Goal: Information Seeking & Learning: Find specific fact

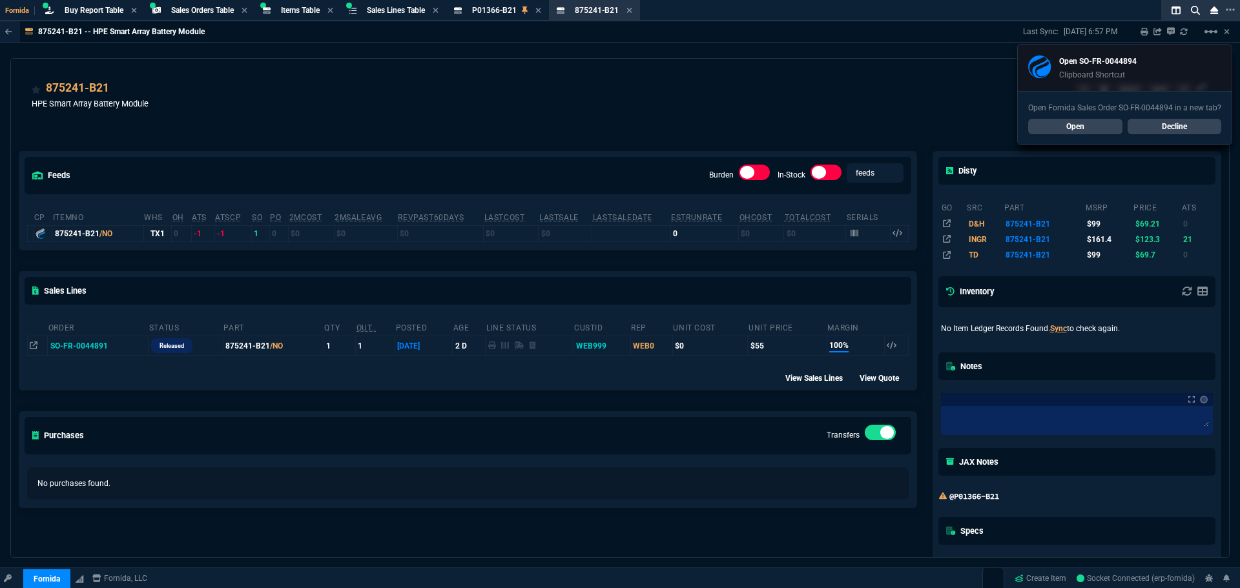
select select "9: OCAM"
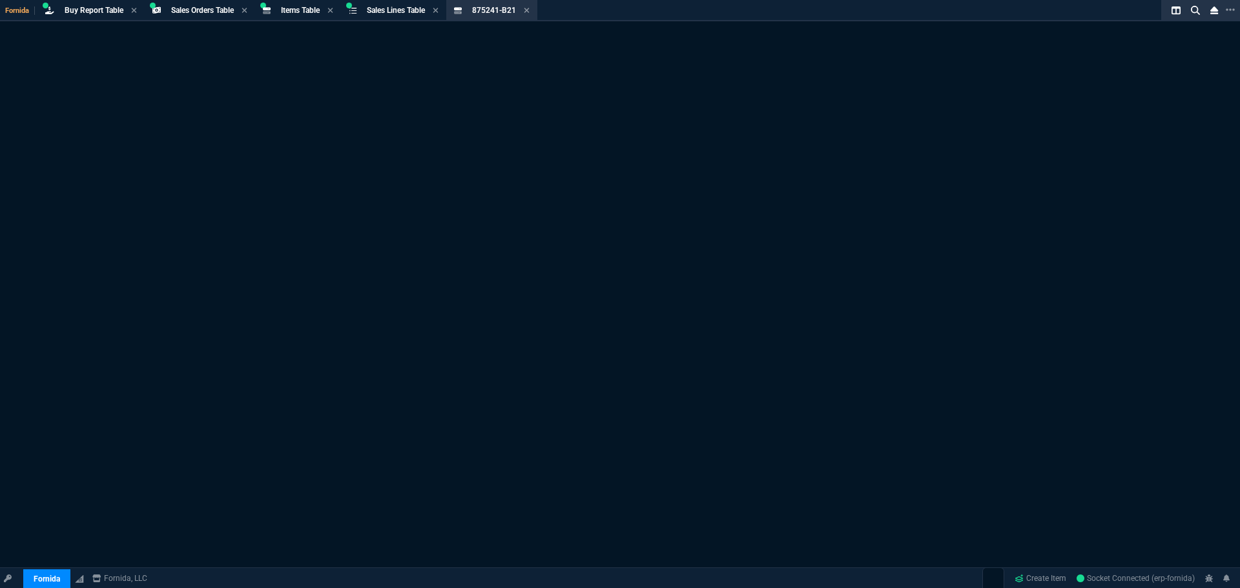
select select "9: OCAM"
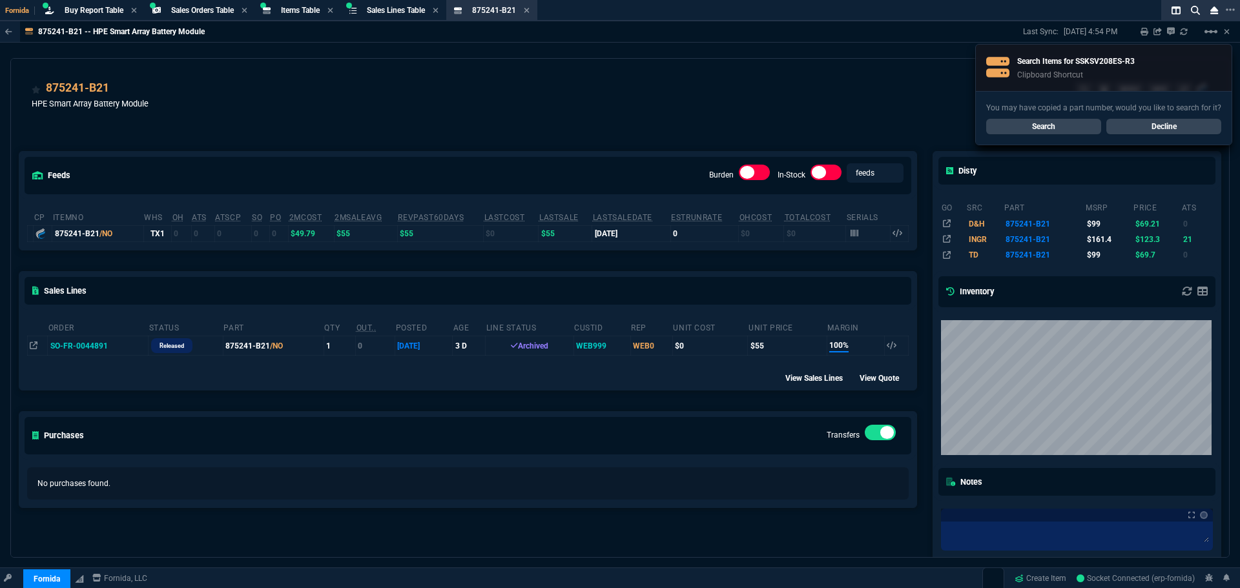
click at [1055, 129] on link "Search" at bounding box center [1043, 126] width 115 height 15
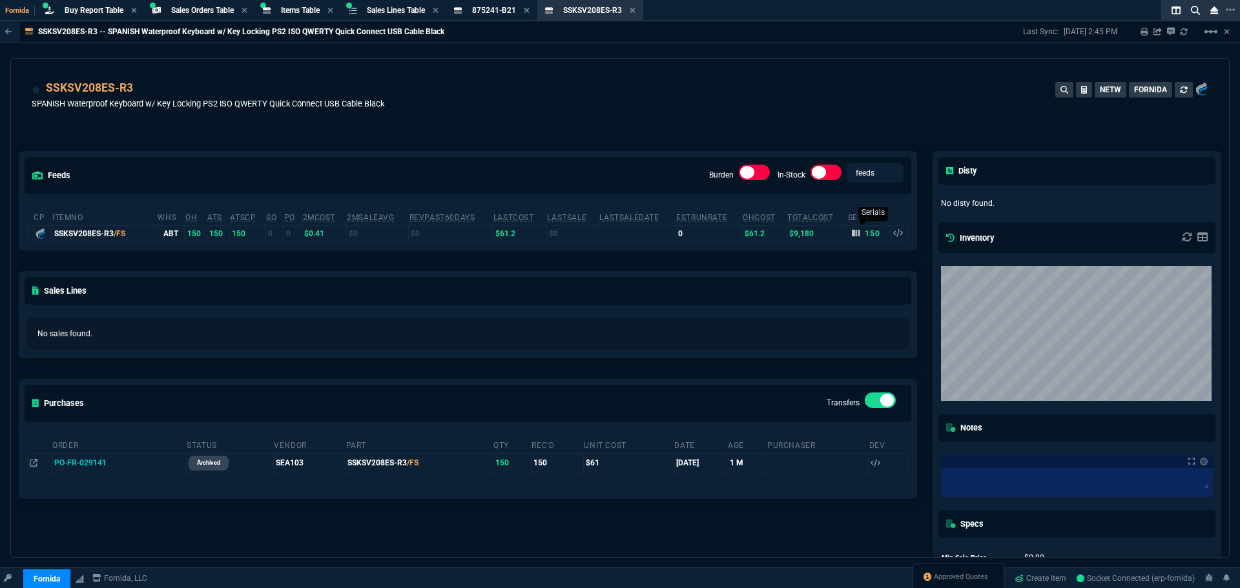
click at [852, 234] on icon at bounding box center [856, 233] width 8 height 8
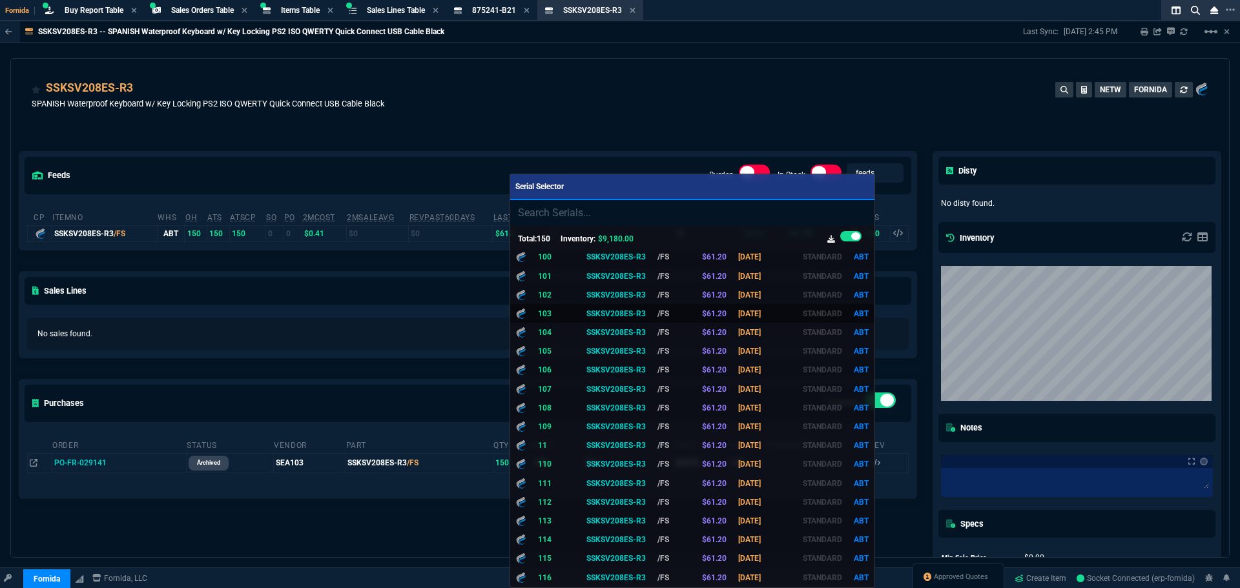
scroll to position [81, 0]
click at [622, 110] on div at bounding box center [620, 294] width 1240 height 588
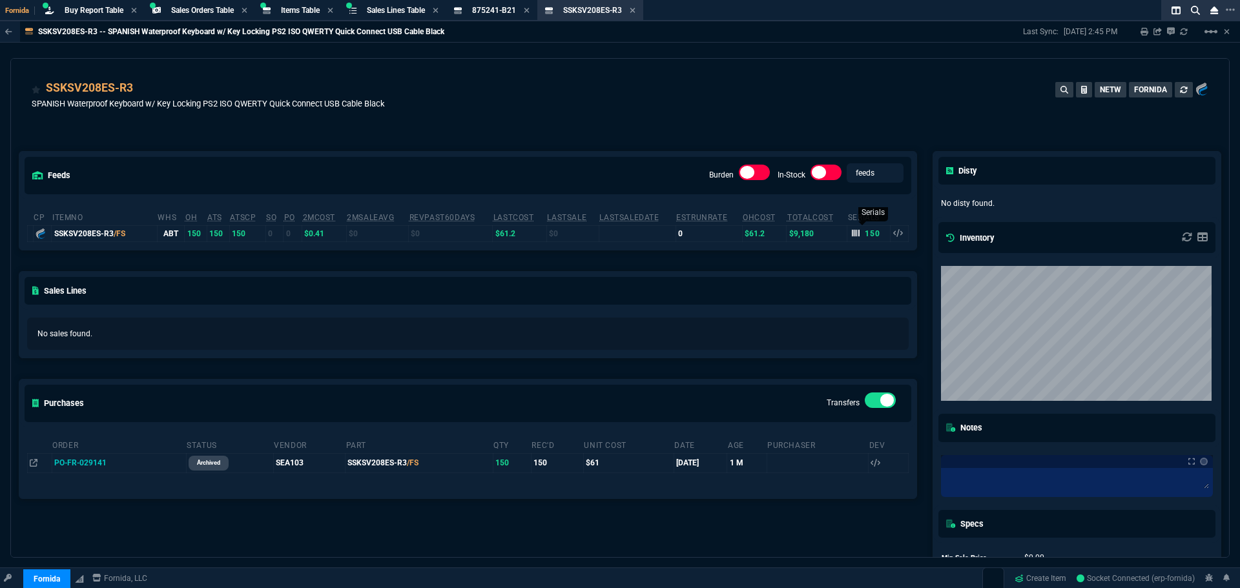
click at [852, 233] on icon at bounding box center [856, 233] width 8 height 7
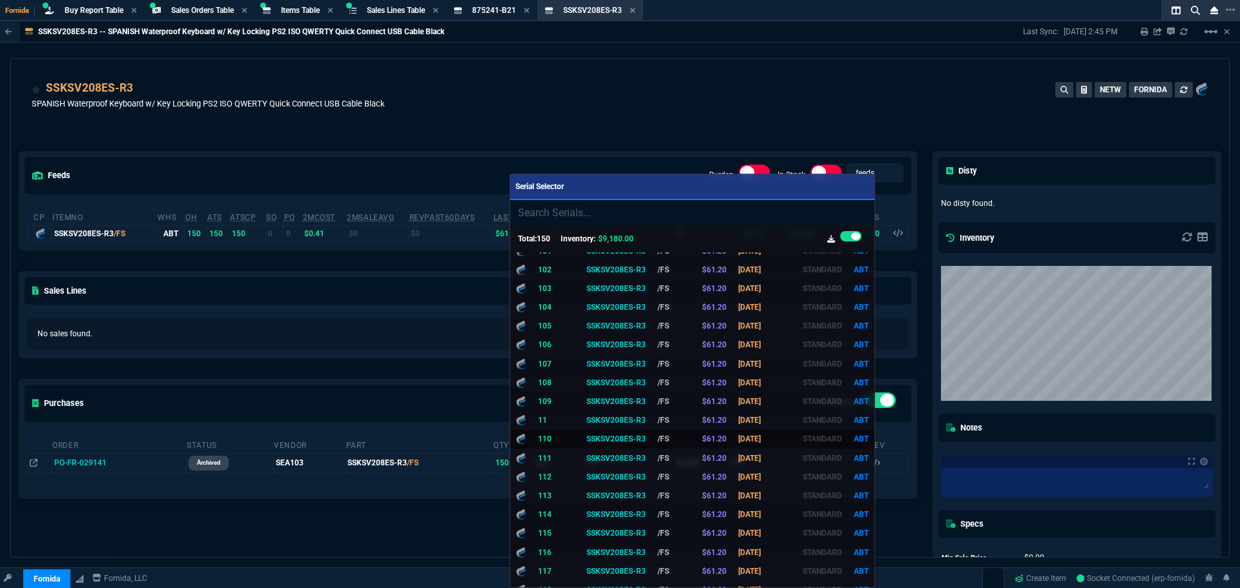
scroll to position [97, 0]
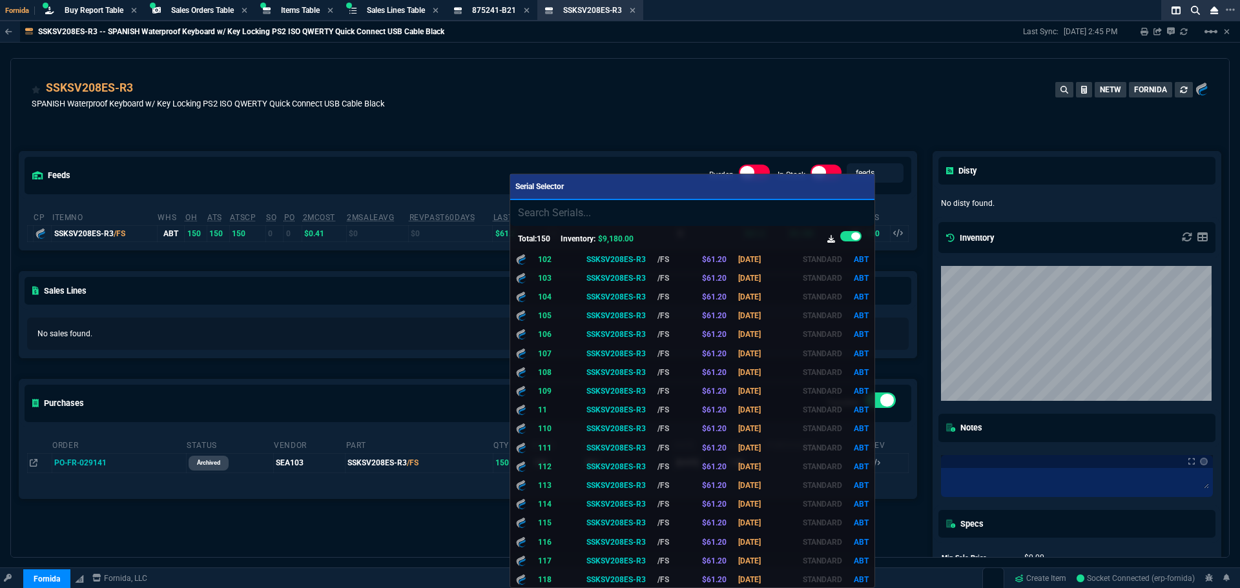
click at [790, 84] on div at bounding box center [620, 294] width 1240 height 588
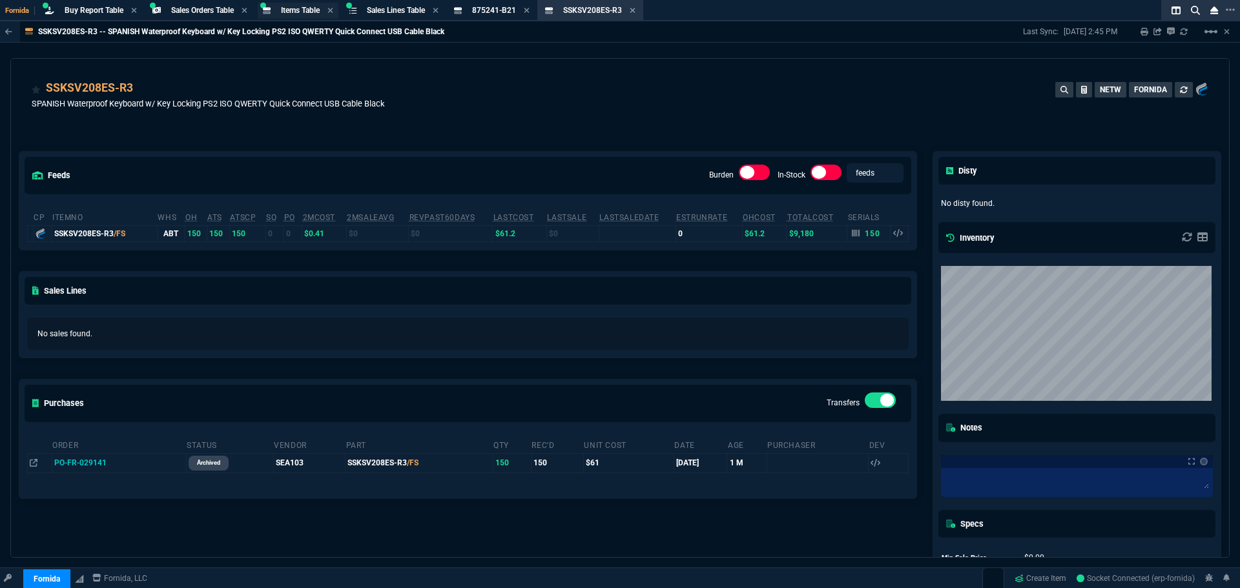
click at [302, 8] on span "Items Table" at bounding box center [300, 10] width 39 height 9
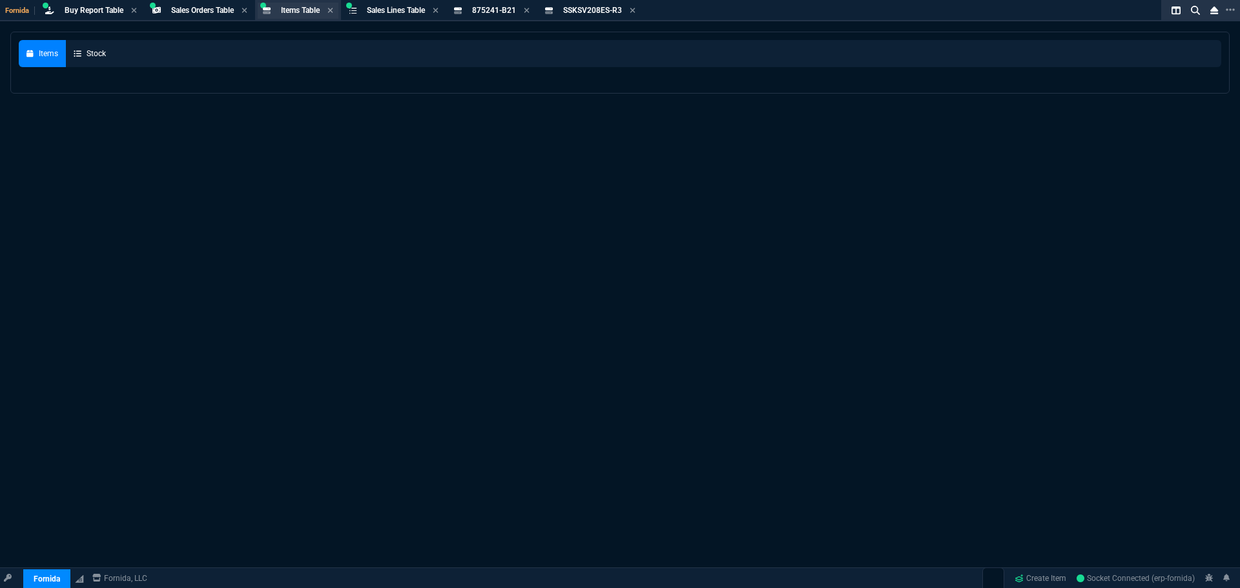
select select
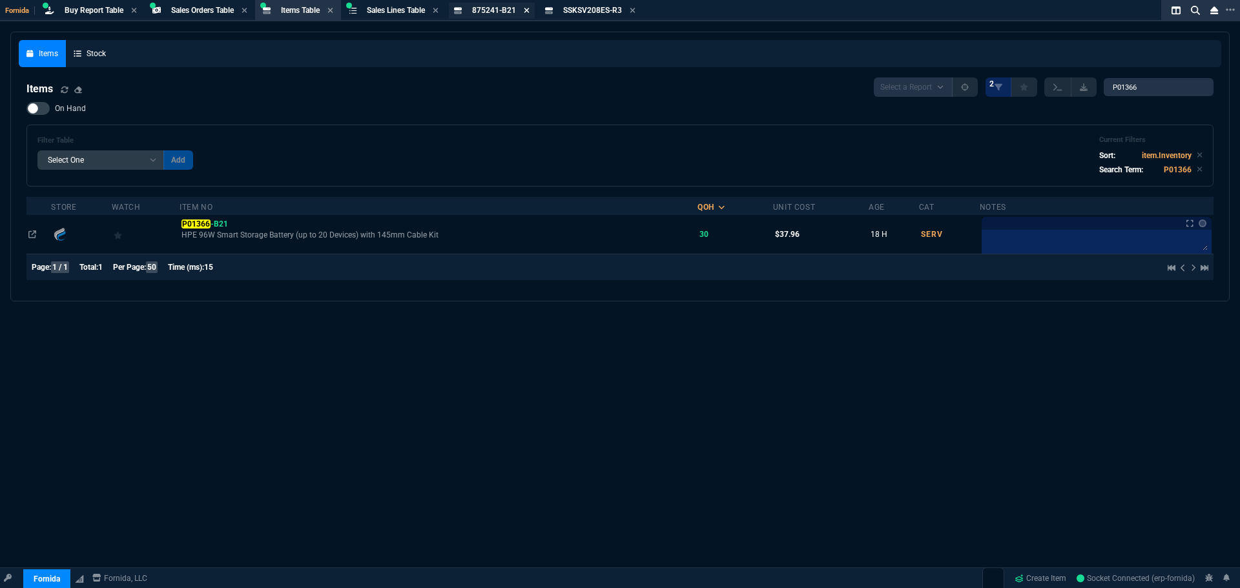
click at [530, 10] on icon at bounding box center [526, 10] width 5 height 5
click at [544, 10] on icon at bounding box center [542, 10] width 6 height 8
click at [293, 13] on span "Items Table" at bounding box center [300, 10] width 39 height 9
click at [1127, 85] on input "P01366" at bounding box center [1159, 87] width 110 height 18
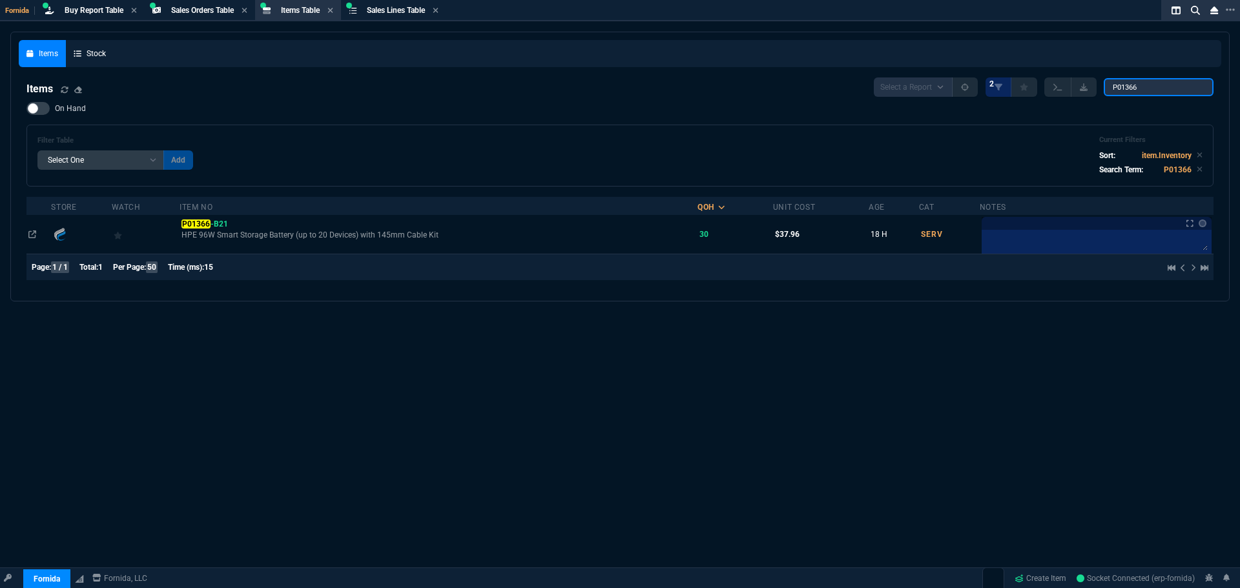
click at [1127, 85] on input "P01366" at bounding box center [1159, 87] width 110 height 18
paste input "07D11-52.E"
type input "07D11-52.E"
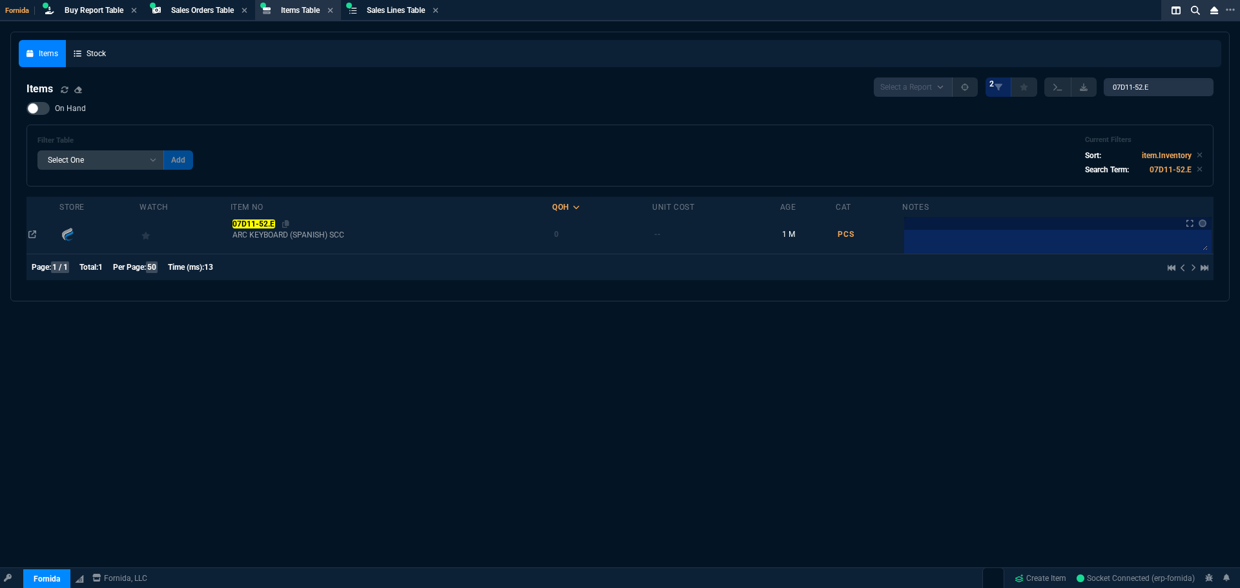
click at [261, 221] on mark "07D11-52.E" at bounding box center [253, 224] width 43 height 9
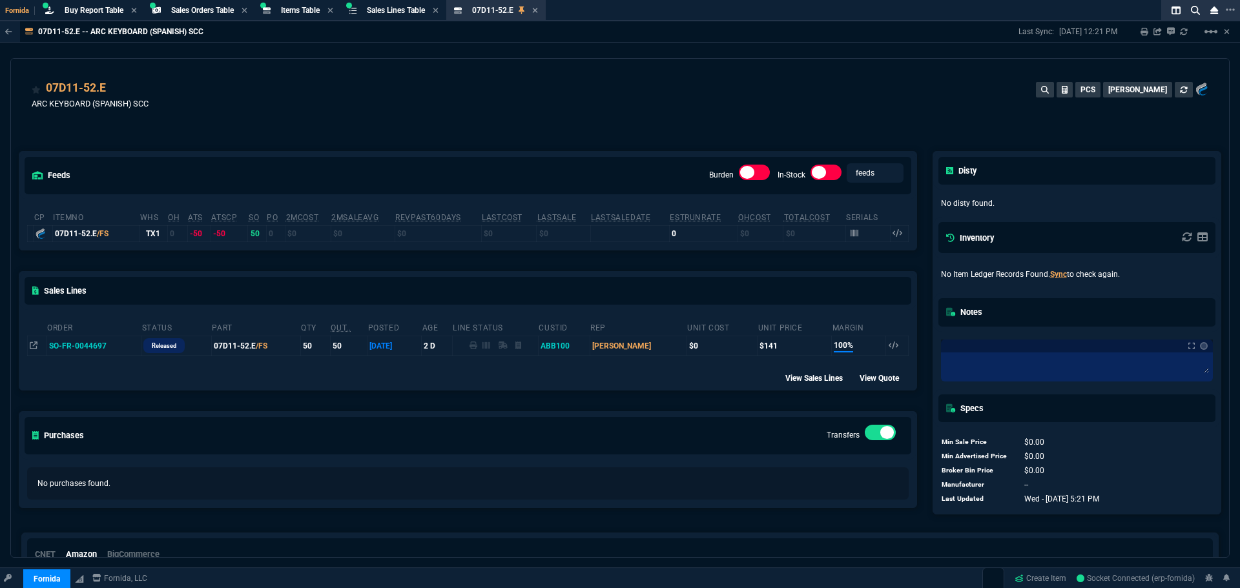
click at [55, 344] on td "SO-FR-0044697" at bounding box center [93, 345] width 95 height 19
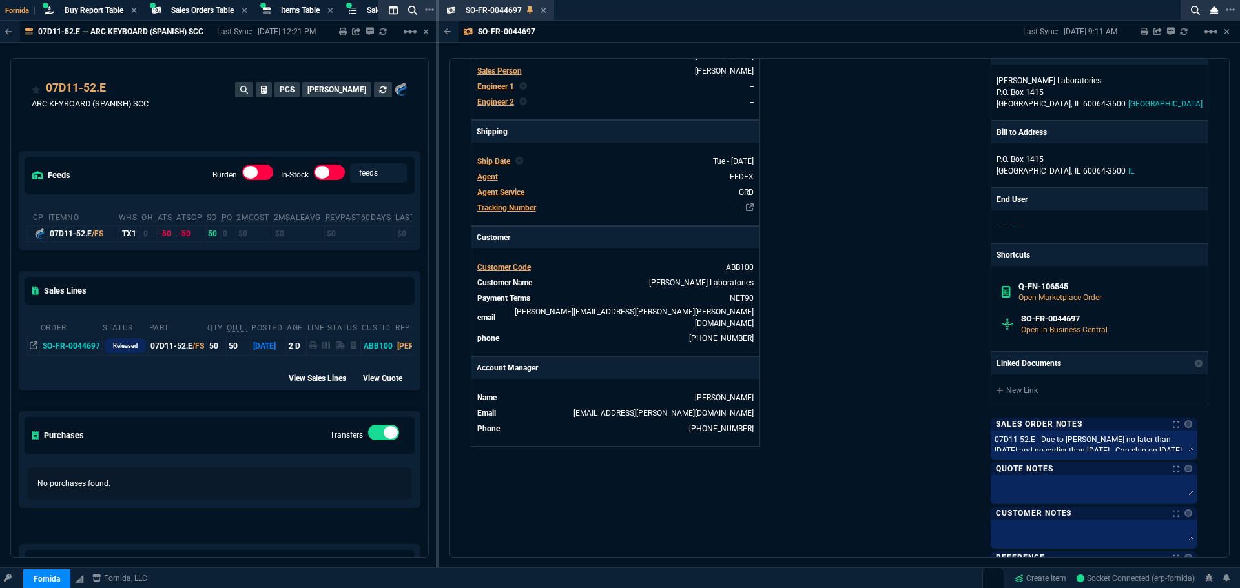
scroll to position [604, 0]
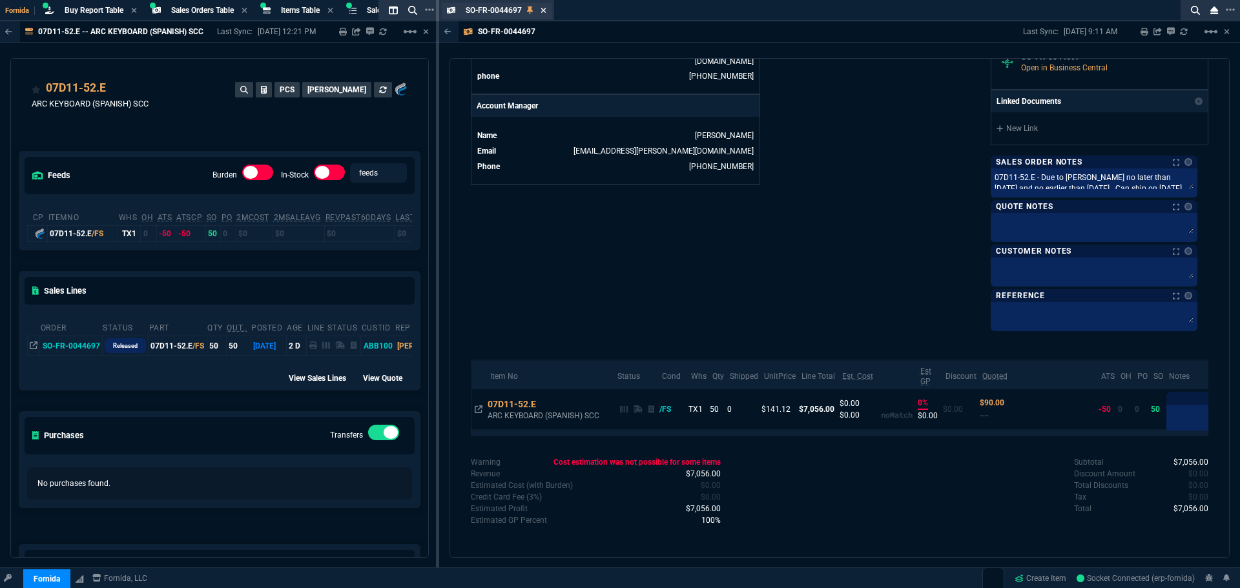
click at [546, 9] on icon at bounding box center [544, 10] width 6 height 8
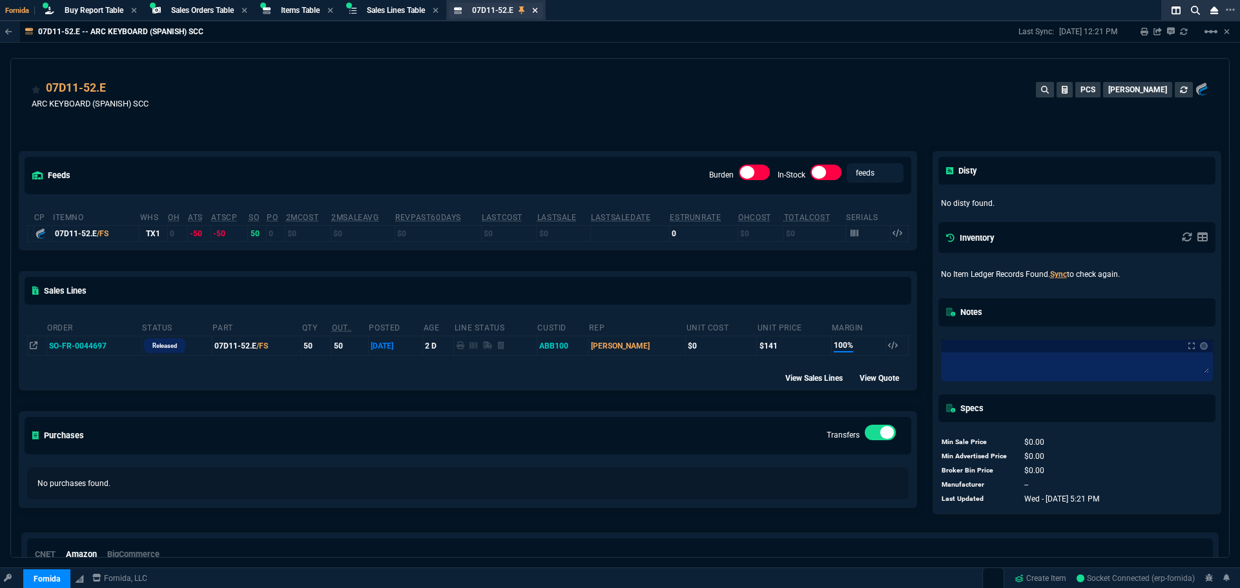
click at [538, 11] on icon at bounding box center [535, 10] width 5 height 5
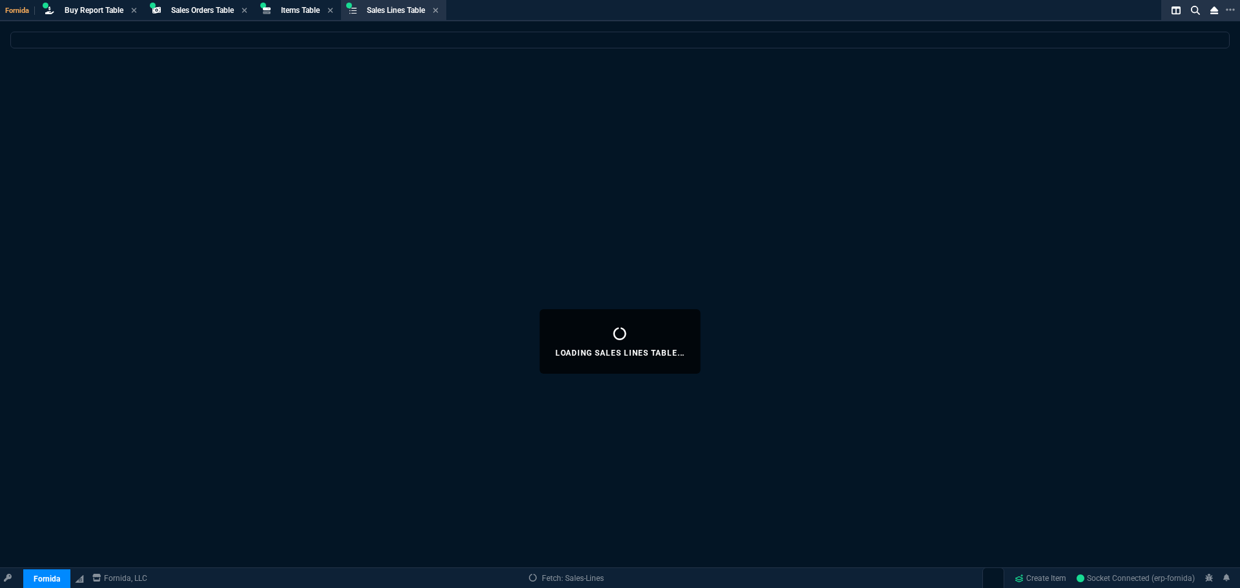
select select
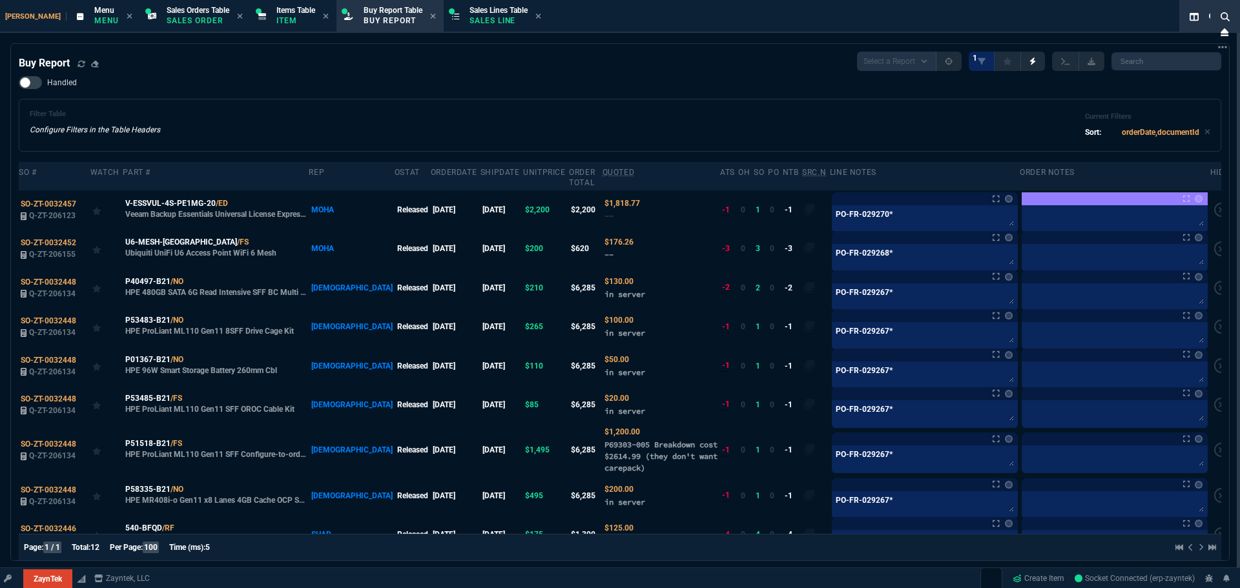
select select "9: OCAM"
